Goal: Task Accomplishment & Management: Use online tool/utility

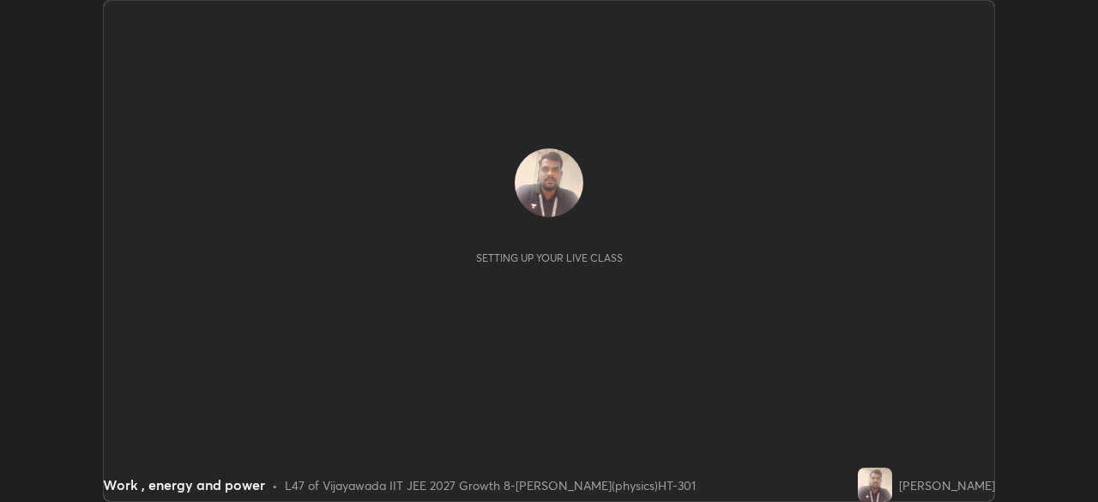
scroll to position [502, 1097]
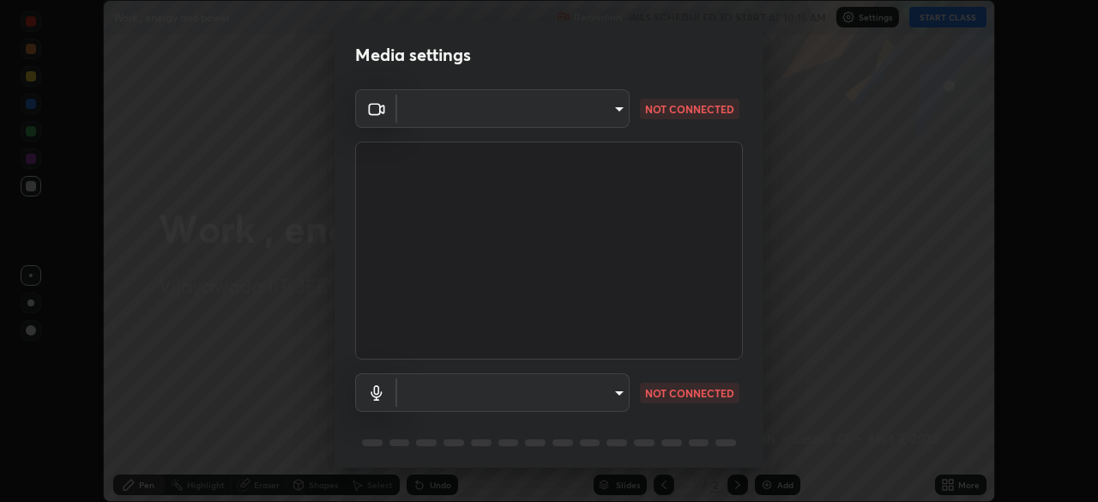
type input "aed39917a1c54585939b0139697987aa370fbf94ea1a7af73c45f548e1f1cce2"
type input "default"
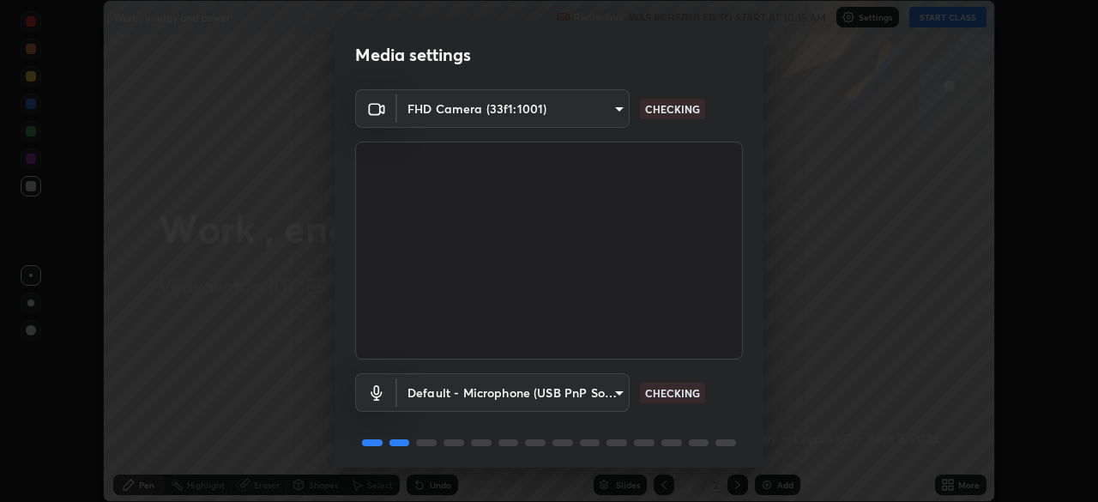
scroll to position [61, 0]
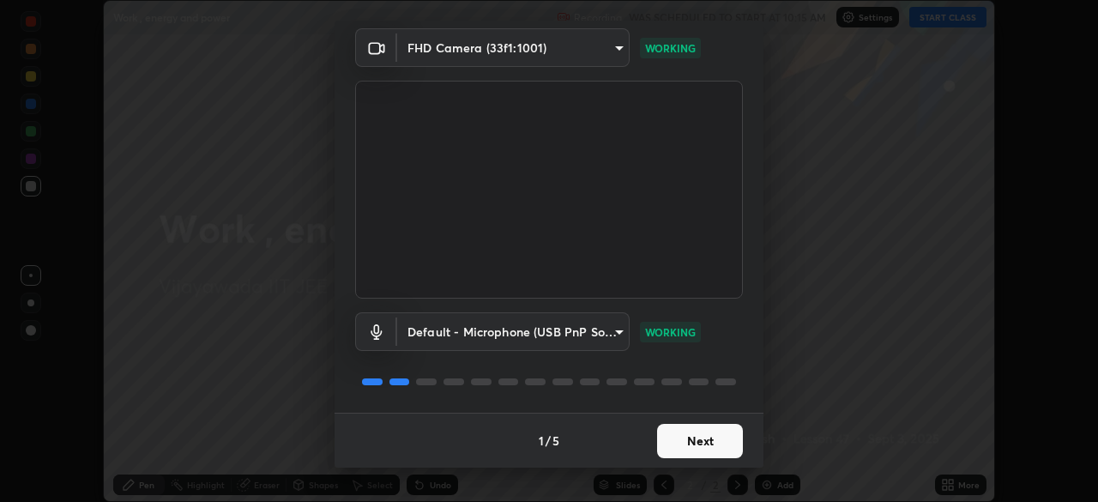
click at [713, 426] on button "Next" at bounding box center [700, 441] width 86 height 34
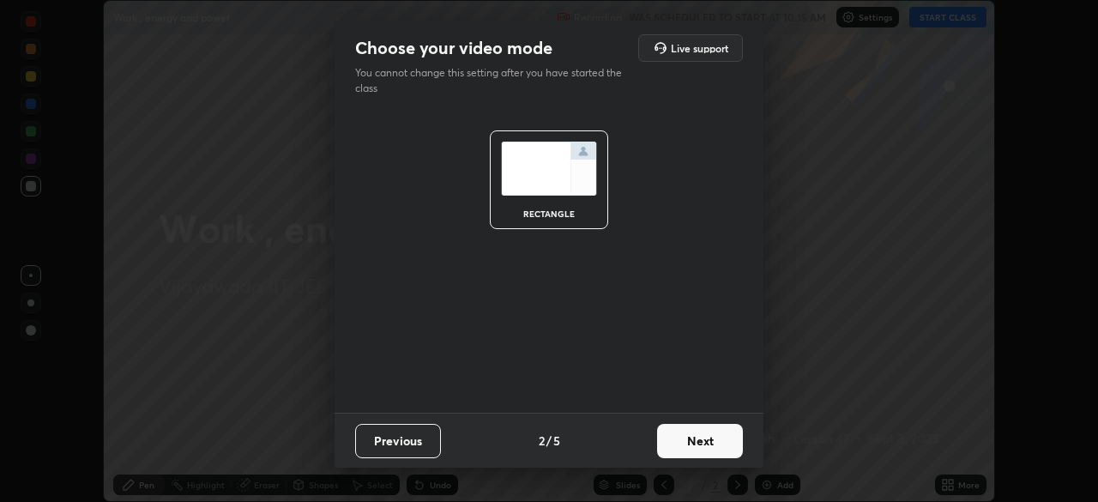
click at [713, 434] on button "Next" at bounding box center [700, 441] width 86 height 34
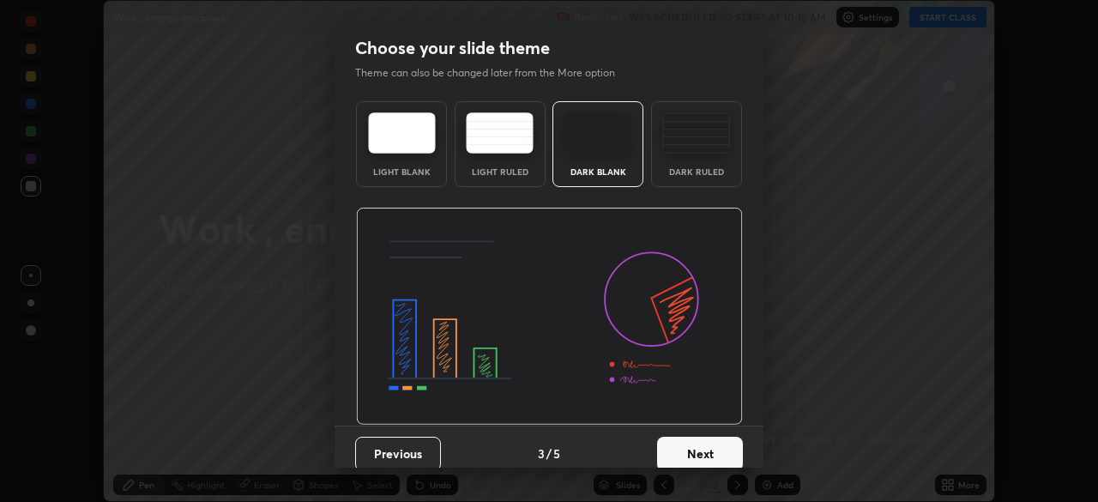
click at [714, 436] on button "Next" at bounding box center [700, 453] width 86 height 34
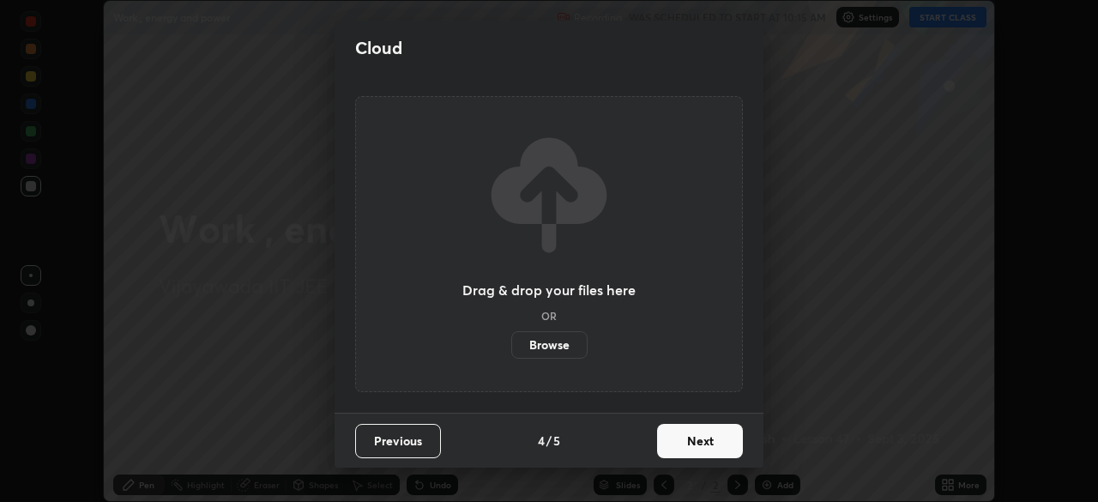
click at [725, 436] on button "Next" at bounding box center [700, 441] width 86 height 34
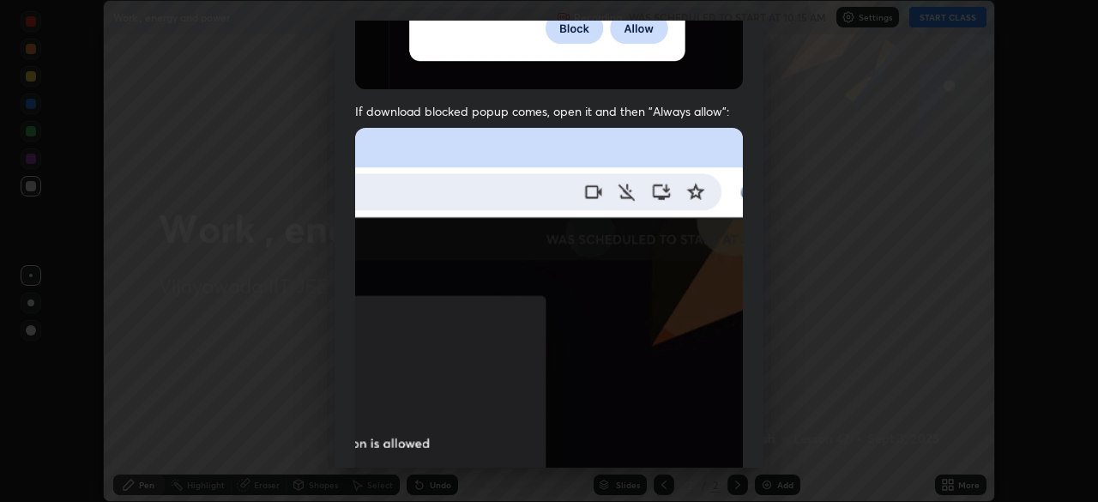
scroll to position [411, 0]
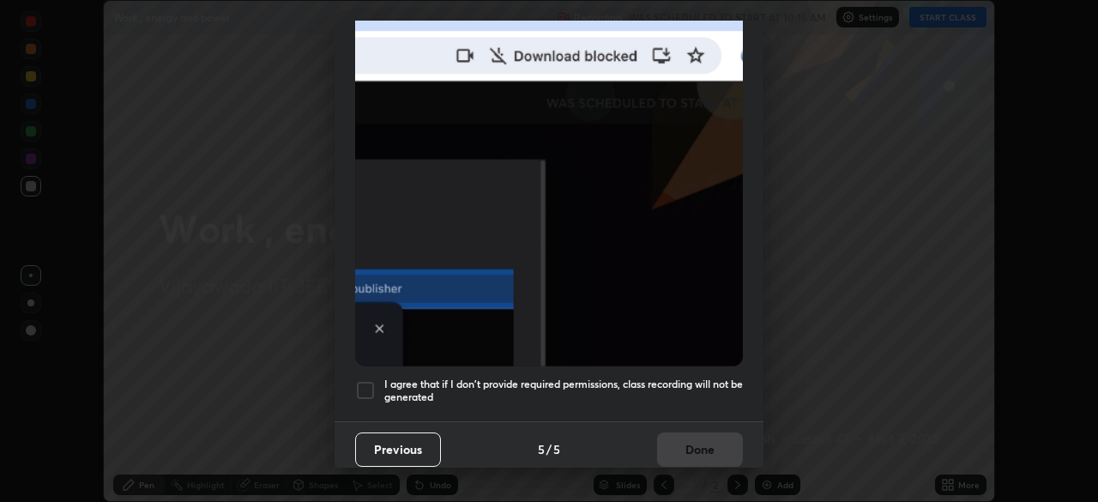
click at [363, 384] on div at bounding box center [365, 390] width 21 height 21
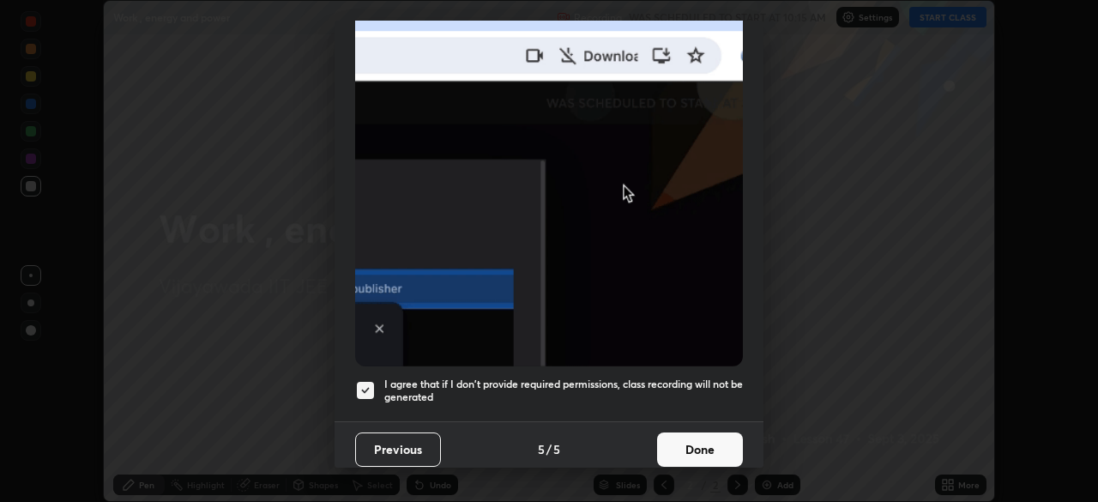
click at [718, 443] on button "Done" at bounding box center [700, 449] width 86 height 34
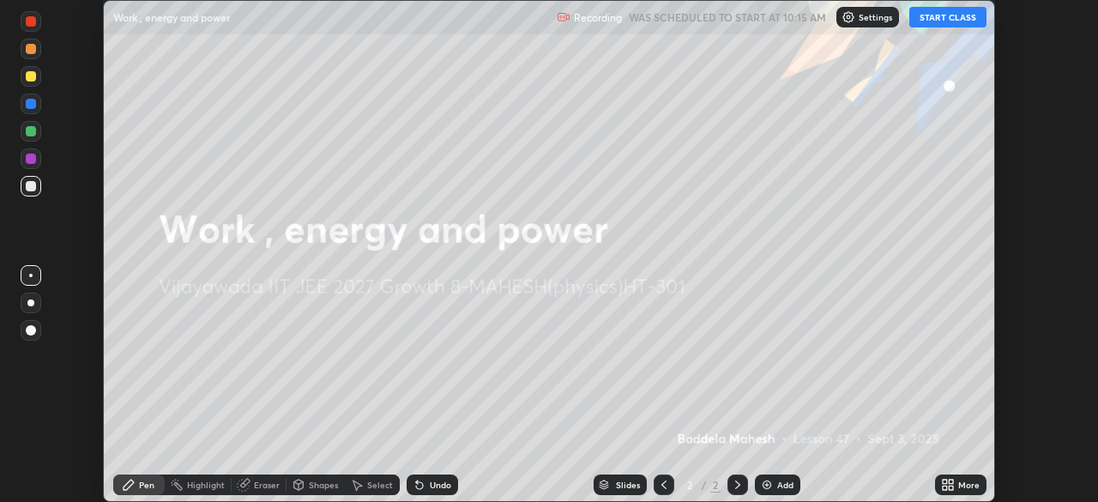
click at [935, 21] on button "START CLASS" at bounding box center [947, 17] width 77 height 21
